Goal: Task Accomplishment & Management: Complete application form

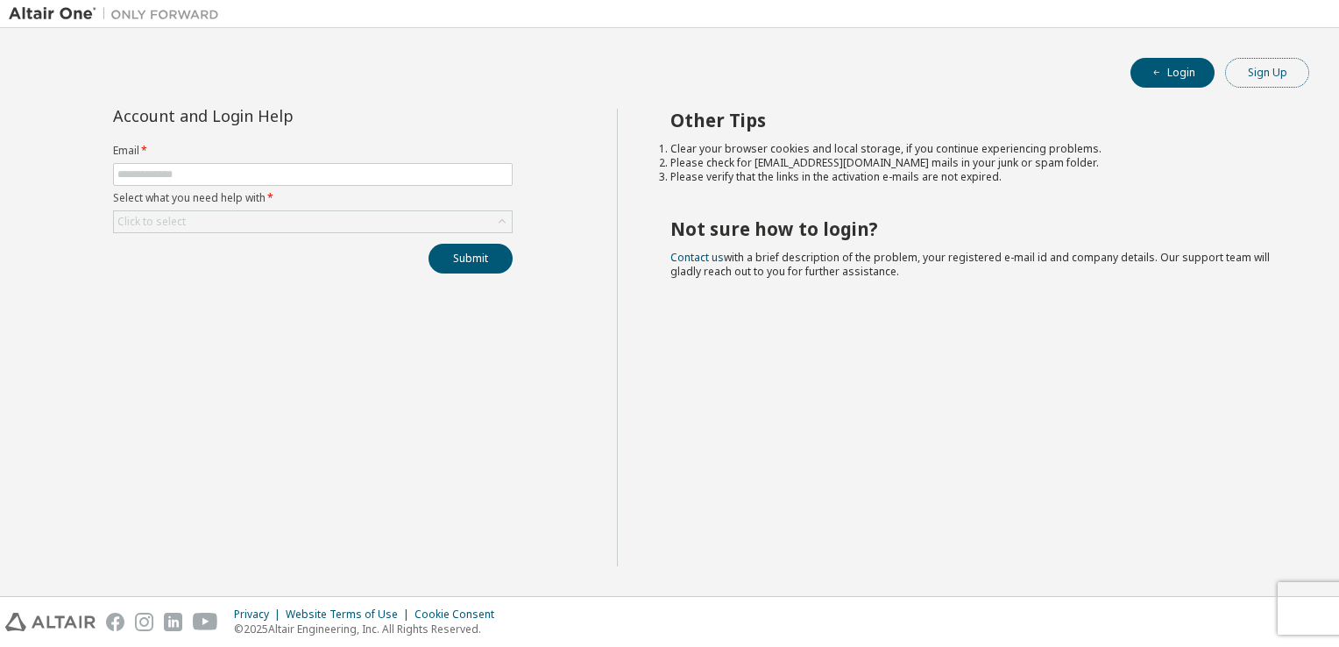
click at [1258, 74] on button "Sign Up" at bounding box center [1267, 73] width 84 height 30
click at [1174, 79] on button "Login" at bounding box center [1172, 73] width 84 height 30
click at [1280, 59] on button "Sign Up" at bounding box center [1267, 73] width 84 height 30
click at [1179, 72] on button "Login" at bounding box center [1172, 73] width 84 height 30
